Goal: Task Accomplishment & Management: Manage account settings

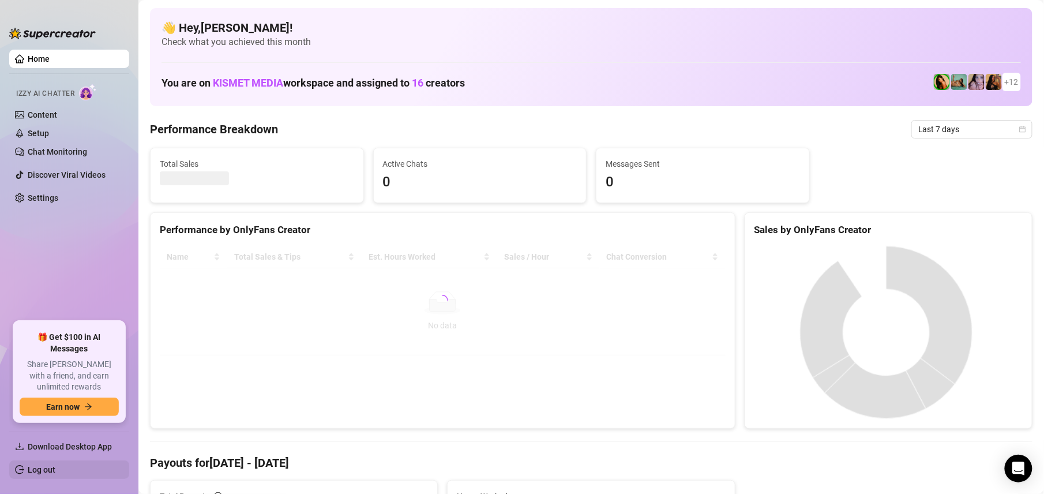
click at [31, 467] on link "Log out" at bounding box center [42, 469] width 28 height 9
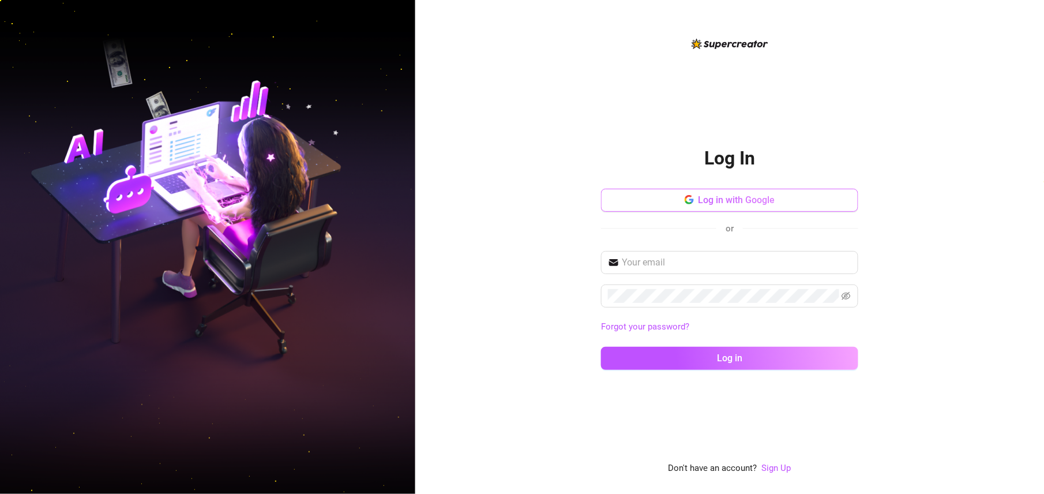
click at [767, 200] on span "Log in with Google" at bounding box center [736, 199] width 77 height 11
